Goal: Transaction & Acquisition: Purchase product/service

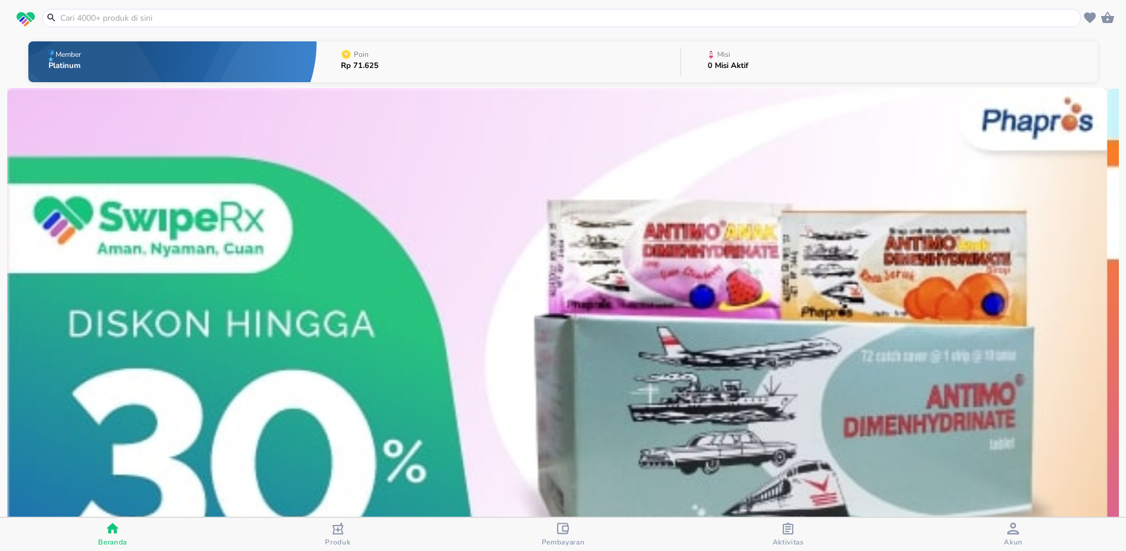
click at [182, 20] on input "text" at bounding box center [568, 18] width 1019 height 12
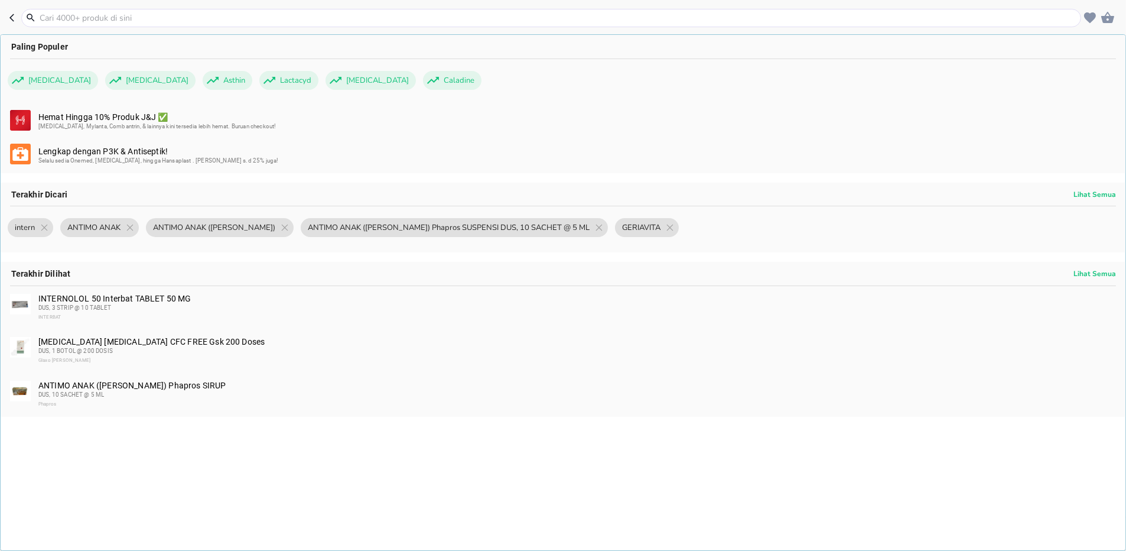
paste input "OBESLIM Lapi KAPSUL 120 MG DUS, 3 BLISTER @ 10 KAPSUL"
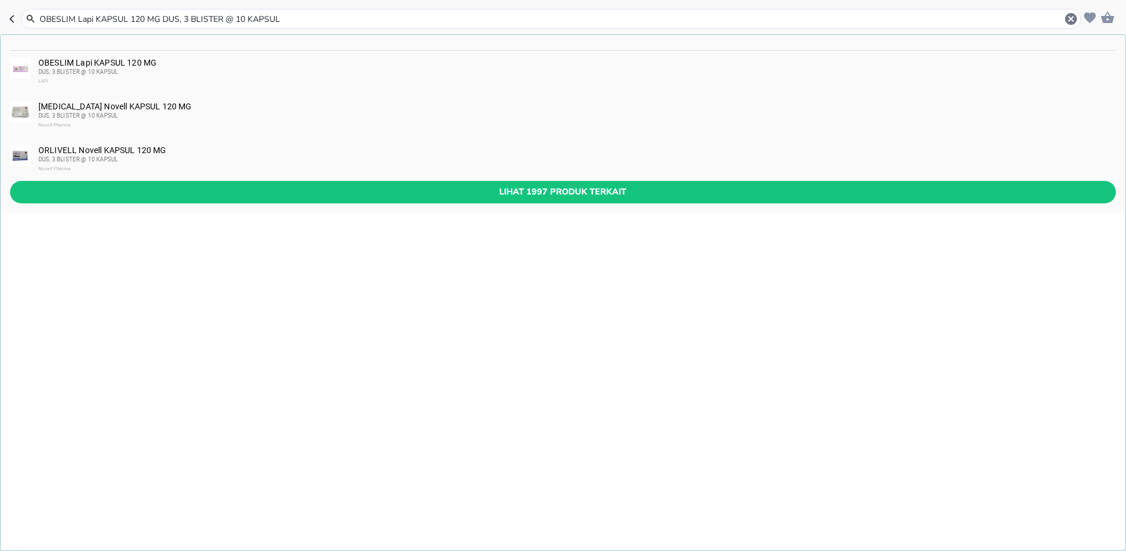
type input "OBESLIM Lapi KAPSUL 120 MG DUS, 3 BLISTER @ 10 KAPSUL"
click at [88, 70] on span "DUS, 3 BLISTER @ 10 KAPSUL" at bounding box center [77, 72] width 79 height 6
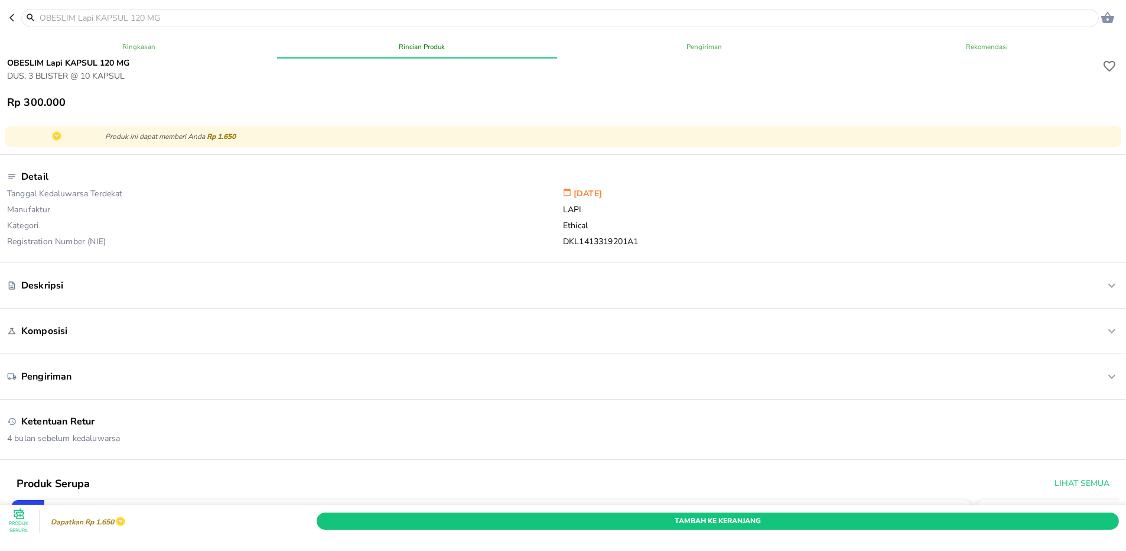
scroll to position [315, 0]
